Goal: Information Seeking & Learning: Learn about a topic

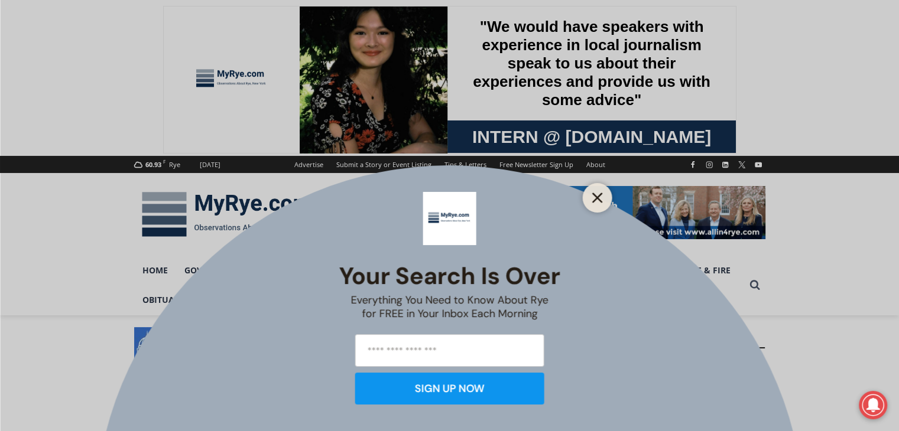
click at [593, 198] on icon "Close" at bounding box center [597, 198] width 11 height 11
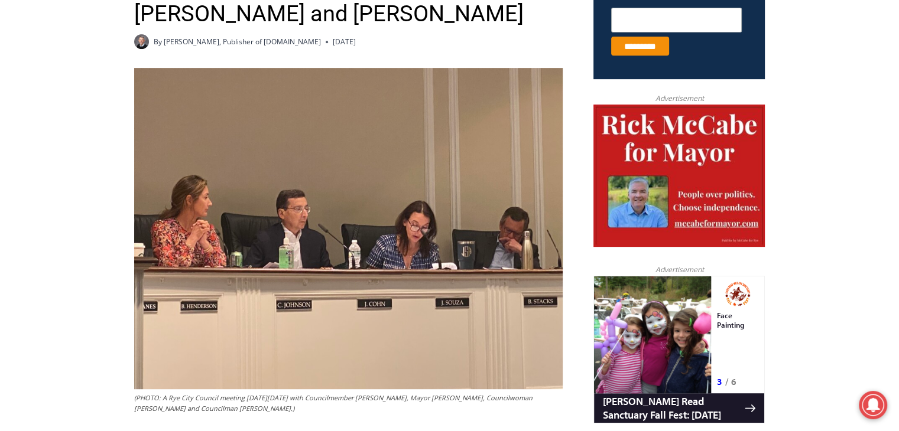
scroll to position [536, 0]
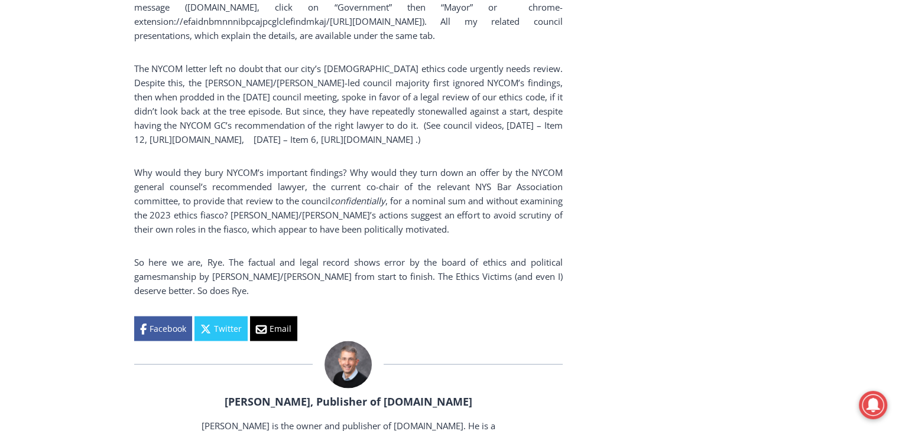
scroll to position [2289, 0]
